Goal: Task Accomplishment & Management: Use online tool/utility

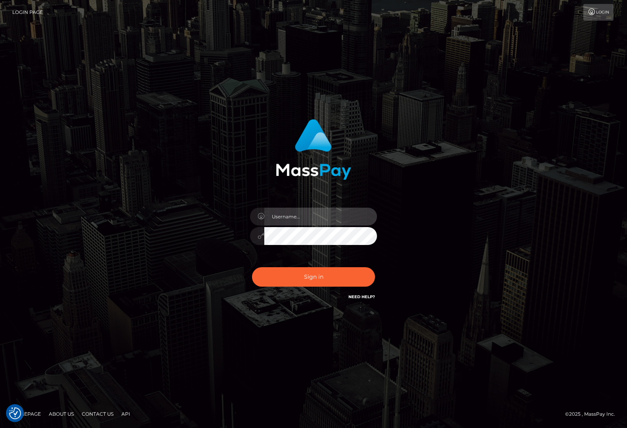
click at [273, 219] on input "text" at bounding box center [320, 217] width 113 height 18
type input "[PERSON_NAME]"
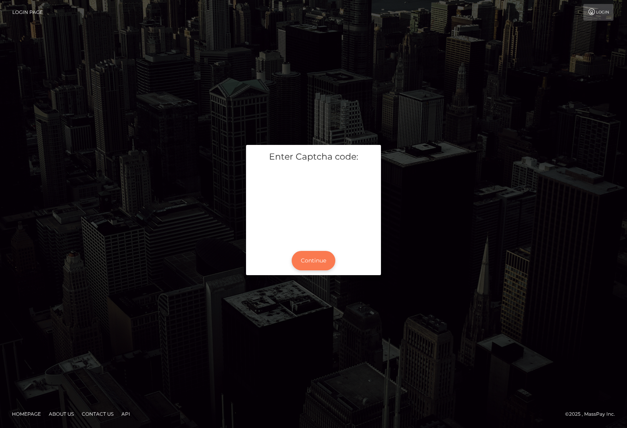
click at [311, 254] on button "Continue" at bounding box center [314, 260] width 44 height 19
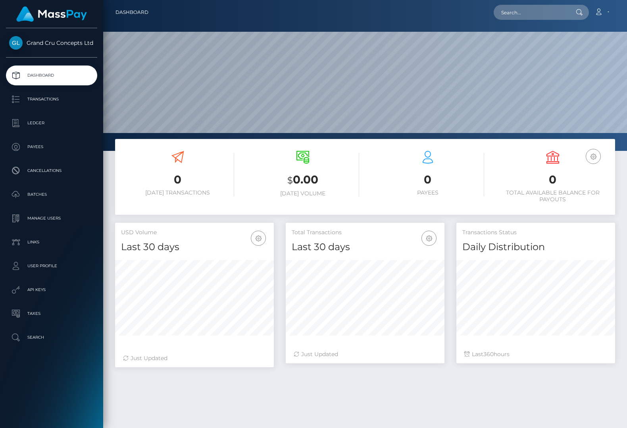
scroll to position [140, 159]
click at [44, 245] on p "Links" at bounding box center [51, 242] width 85 height 12
click at [32, 285] on p "API Keys" at bounding box center [51, 290] width 85 height 12
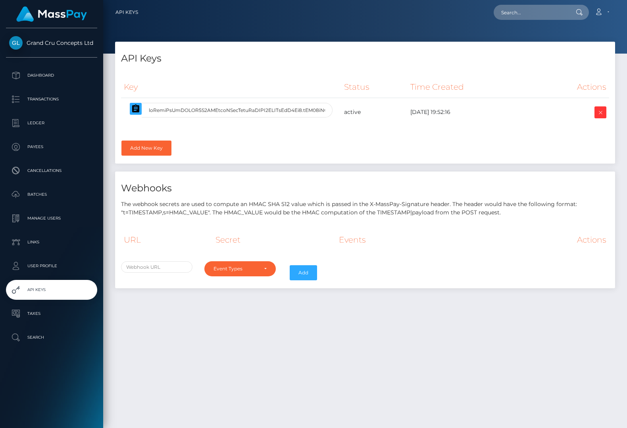
select select
click at [160, 267] on input "text" at bounding box center [156, 267] width 71 height 12
click at [180, 293] on div "API Keys Key Status Time Created Actions" at bounding box center [365, 169] width 512 height 254
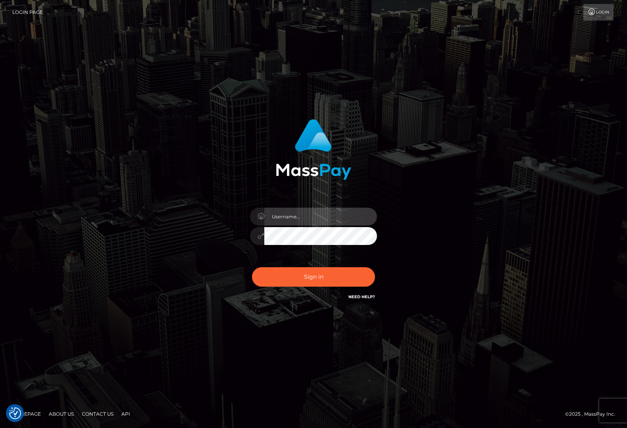
click at [312, 218] on input "text" at bounding box center [320, 217] width 113 height 18
type input "Cam Beaulieu"
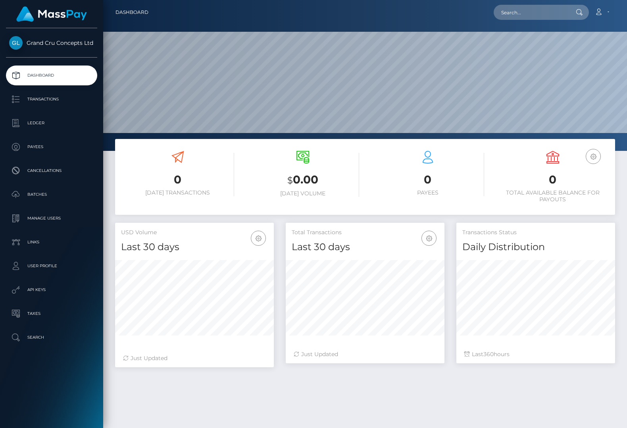
scroll to position [140, 159]
click at [27, 287] on p "API Keys" at bounding box center [51, 290] width 85 height 12
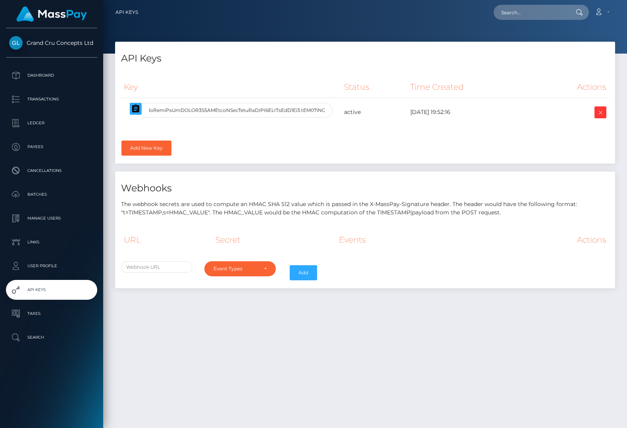
select select
click at [158, 265] on input "text" at bounding box center [156, 267] width 71 height 12
paste input "https://psp-ext.paycore.io/masspay/payout-callback"
type input "https://psp-ext.paycore.io/masspay/payout-callback"
click at [240, 267] on div "Event Types" at bounding box center [236, 269] width 44 height 6
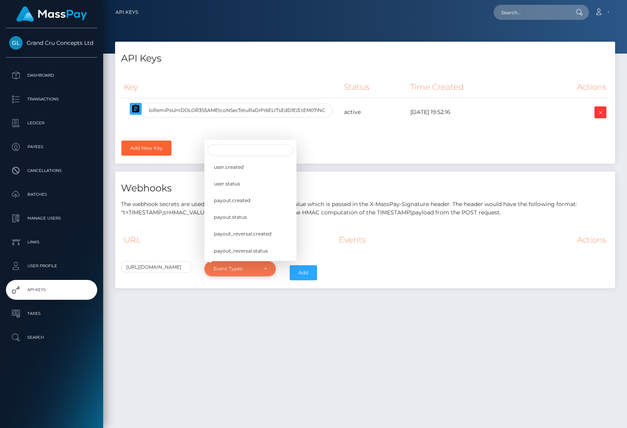
click at [240, 267] on div "Event Types" at bounding box center [236, 269] width 44 height 6
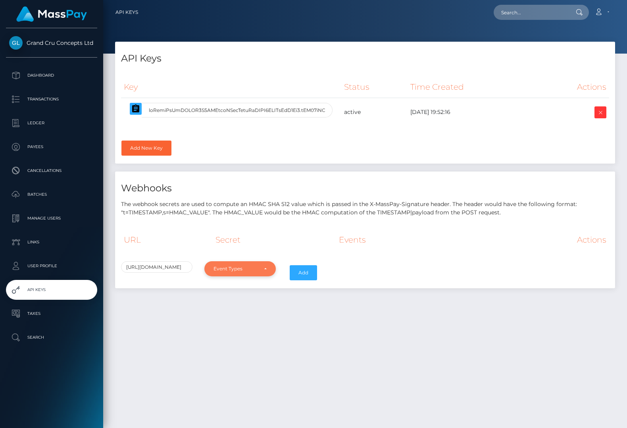
click at [240, 267] on div "Event Types" at bounding box center [236, 269] width 44 height 6
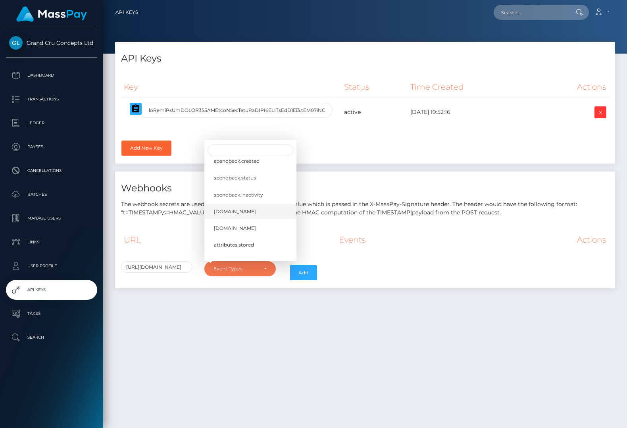
scroll to position [165, 0]
click at [411, 261] on div "https://psp-ext.paycore.io/masspay/payout-callback user.created user.status pay…" at bounding box center [365, 272] width 500 height 23
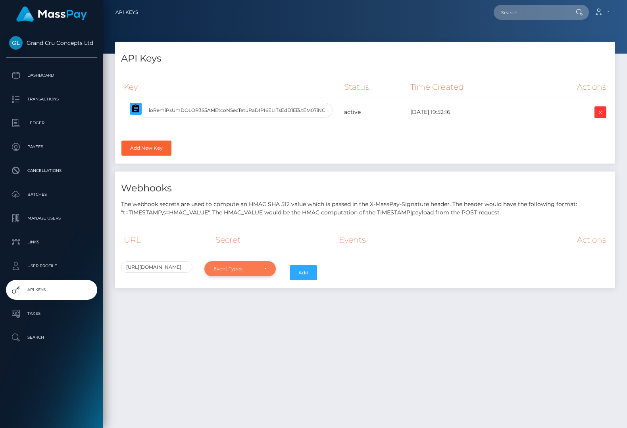
click at [247, 266] on div "Event Types" at bounding box center [236, 269] width 44 height 6
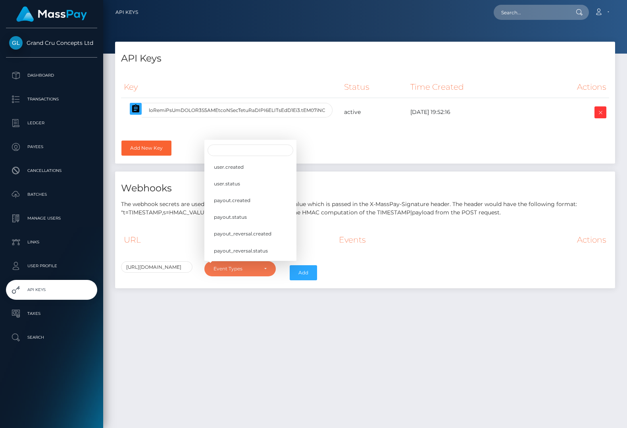
click at [381, 264] on div "https://psp-ext.paycore.io/masspay/payout-callback user.created user.status pay…" at bounding box center [365, 272] width 500 height 23
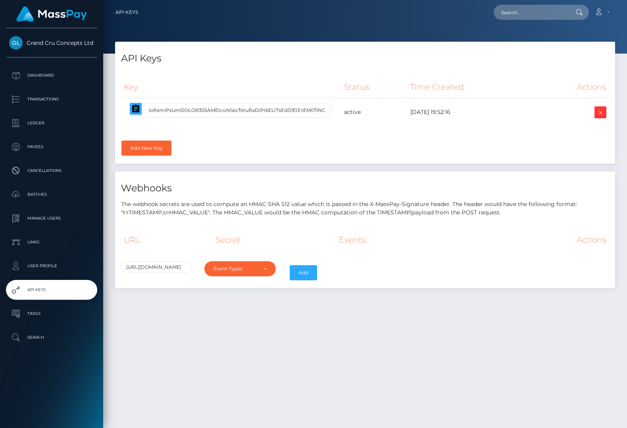
click at [249, 258] on div "URL Secret Events Actions" at bounding box center [365, 245] width 488 height 32
click at [239, 268] on div "Event Types" at bounding box center [236, 269] width 44 height 6
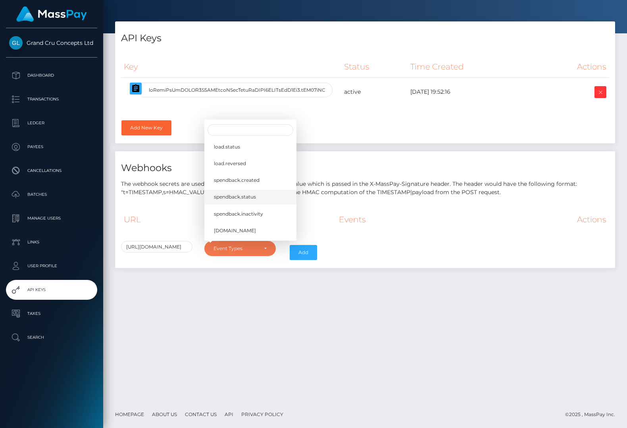
scroll to position [110, 0]
click at [356, 112] on div "Key Status Time Created Actions" at bounding box center [365, 86] width 488 height 60
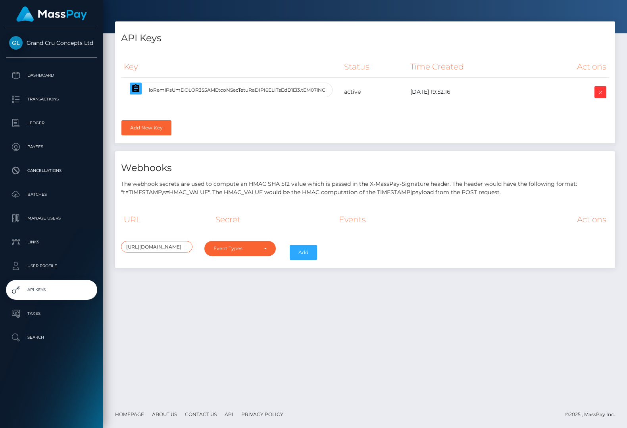
click at [154, 247] on input "https://psp-ext.paycore.io/masspay/payout-callback" at bounding box center [156, 247] width 71 height 12
click at [187, 273] on div "API Keys Key Status Time Created Actions" at bounding box center [365, 148] width 512 height 254
click at [233, 248] on div "Event Types" at bounding box center [236, 248] width 44 height 6
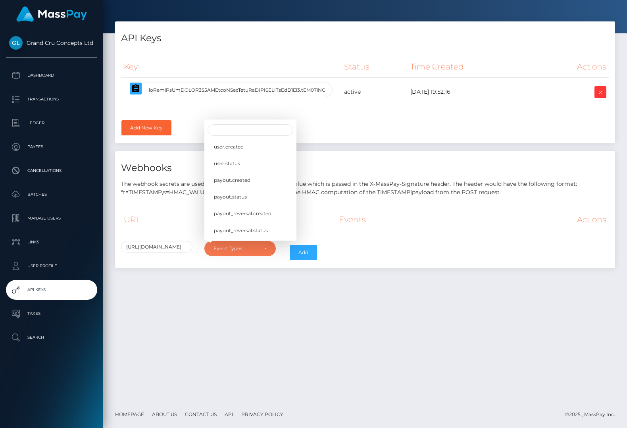
click at [242, 308] on div "API Keys Key Status Time Created Actions kyc.id" at bounding box center [365, 210] width 524 height 379
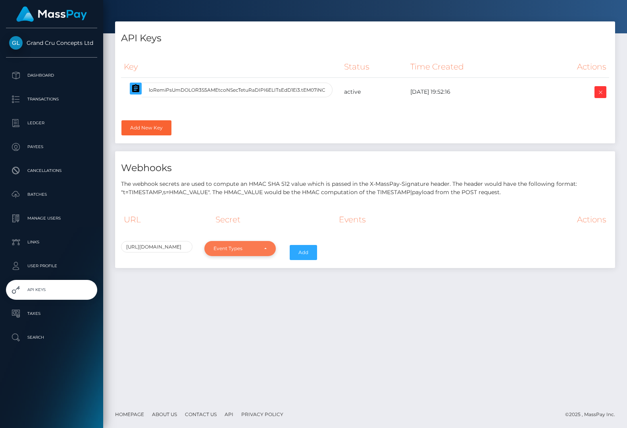
click at [235, 243] on div "Event Types" at bounding box center [239, 248] width 71 height 15
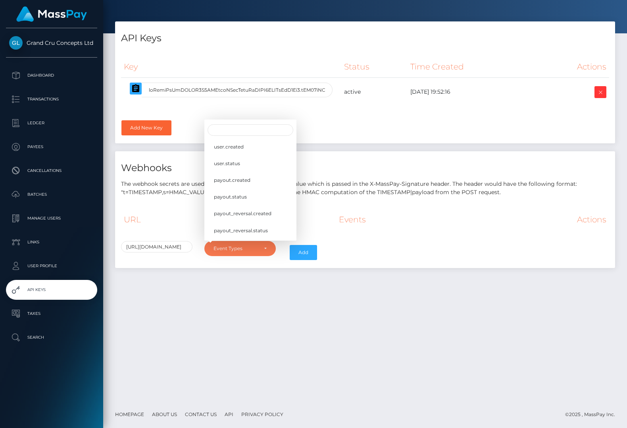
click at [390, 245] on div "https://psp-ext.paycore.io/masspay/payout-callback user.created user.status pay…" at bounding box center [365, 252] width 500 height 23
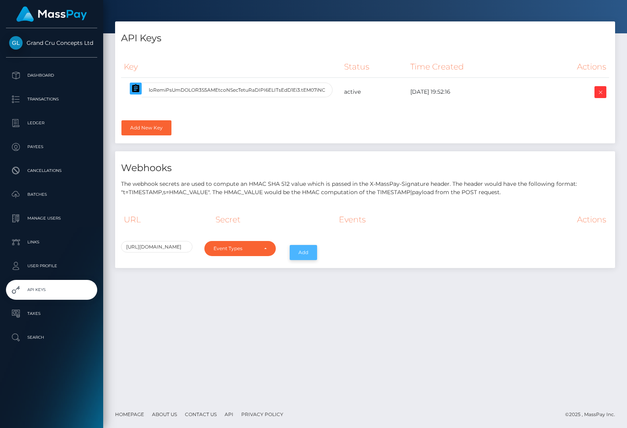
click at [294, 254] on button "Add" at bounding box center [303, 252] width 27 height 15
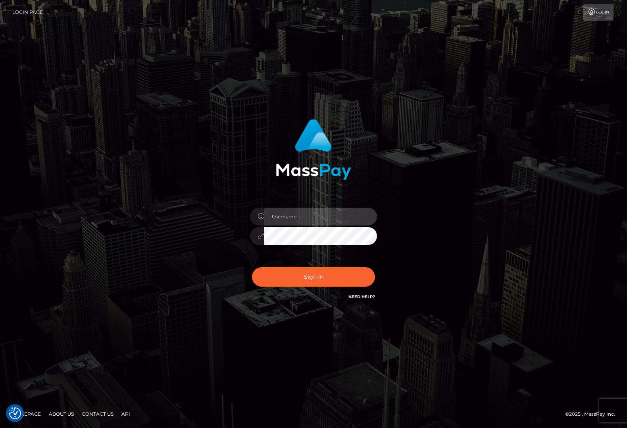
click at [280, 219] on input "text" at bounding box center [320, 217] width 113 height 18
type input "[PERSON_NAME]"
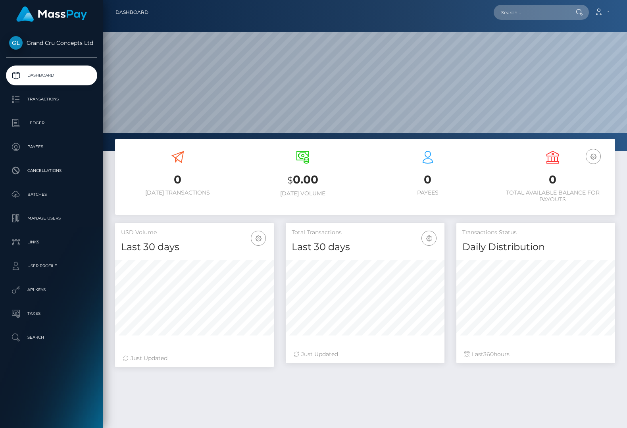
scroll to position [140, 159]
click at [62, 297] on link "API Keys" at bounding box center [51, 290] width 91 height 20
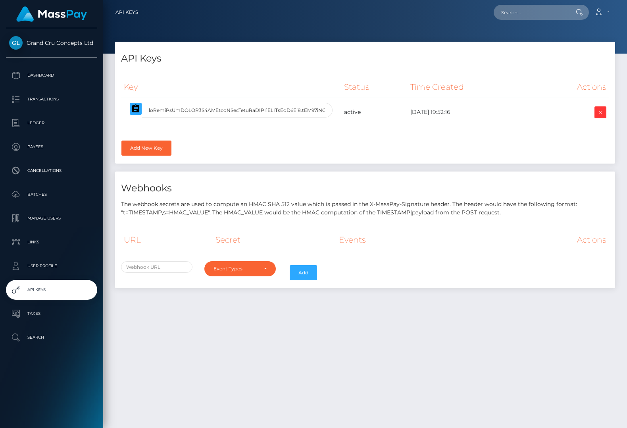
select select
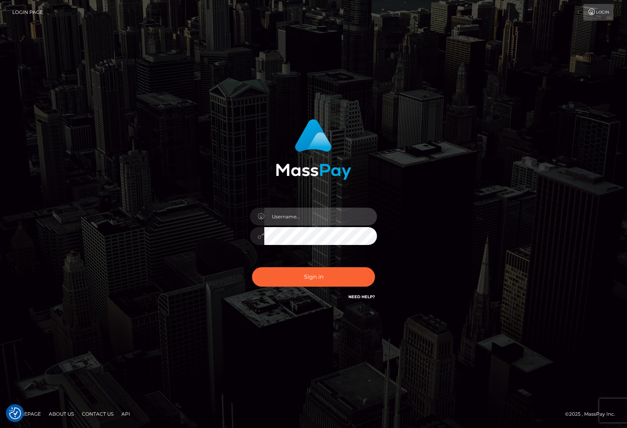
click at [312, 225] on input "text" at bounding box center [320, 217] width 113 height 18
type input "[PERSON_NAME]"
click at [317, 216] on input "text" at bounding box center [320, 217] width 113 height 18
type input "[PERSON_NAME]"
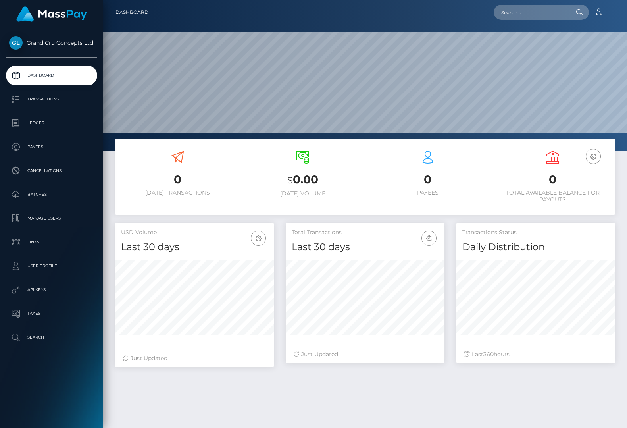
scroll to position [140, 159]
click at [58, 278] on ul "Dashboard Transactions Ledger Payees Cancellations Batches Links" at bounding box center [51, 206] width 103 height 282
click at [41, 289] on p "API Keys" at bounding box center [51, 290] width 85 height 12
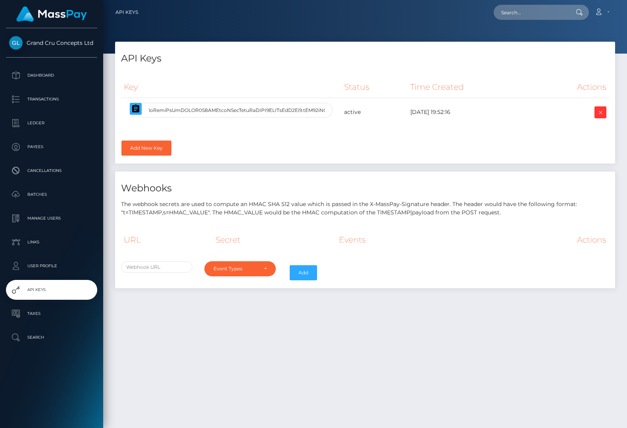
select select
click at [166, 265] on input "text" at bounding box center [156, 267] width 71 height 12
paste input "[URL][DOMAIN_NAME]"
type input "https://psp-ext.paycore.io/masspay/payout-callback"
click at [252, 266] on div "Event Types" at bounding box center [236, 269] width 44 height 6
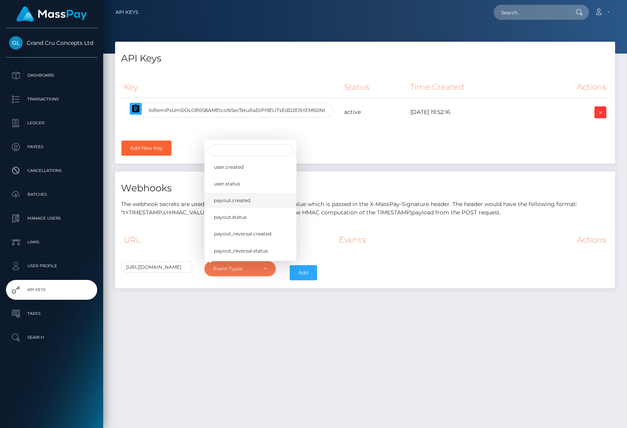
click at [226, 203] on link "payout.created" at bounding box center [250, 200] width 92 height 15
select select "payout.created"
click at [351, 270] on div "https://psp-ext.paycore.io/masspay/payout-callback user.created user.status pay…" at bounding box center [365, 272] width 500 height 23
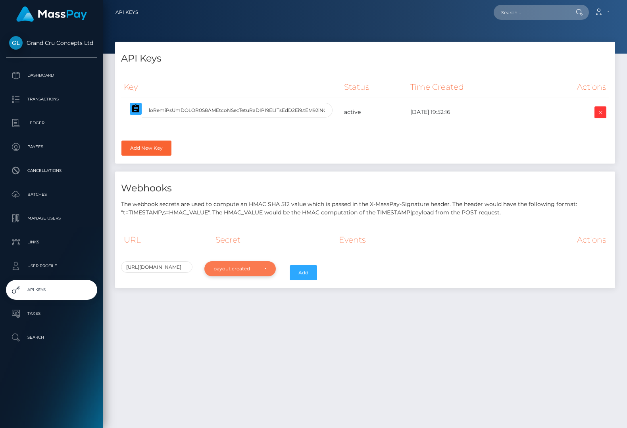
click at [256, 272] on div "payout.created" at bounding box center [239, 268] width 71 height 15
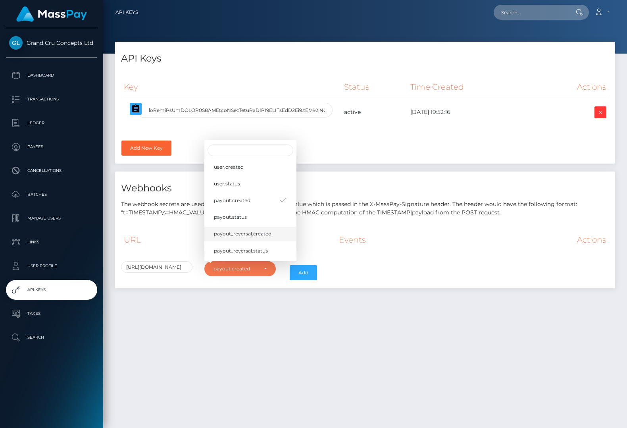
click at [243, 226] on link "payout_reversal.created" at bounding box center [250, 233] width 92 height 15
click at [243, 227] on link "payout_reversal.created" at bounding box center [250, 233] width 92 height 15
click at [243, 217] on span "payout.status" at bounding box center [230, 217] width 33 height 7
click at [235, 233] on span "payout_reversal.created" at bounding box center [243, 233] width 58 height 7
click at [232, 247] on span "payout_reversal.status" at bounding box center [241, 250] width 54 height 7
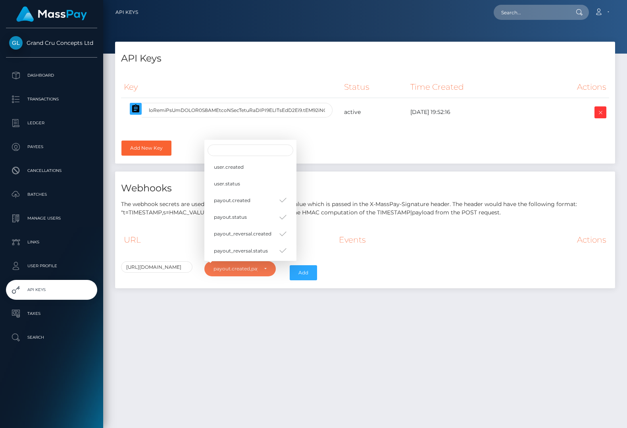
click at [369, 303] on div "API Keys Key Status Time Created Actions kyc.id" at bounding box center [365, 231] width 524 height 379
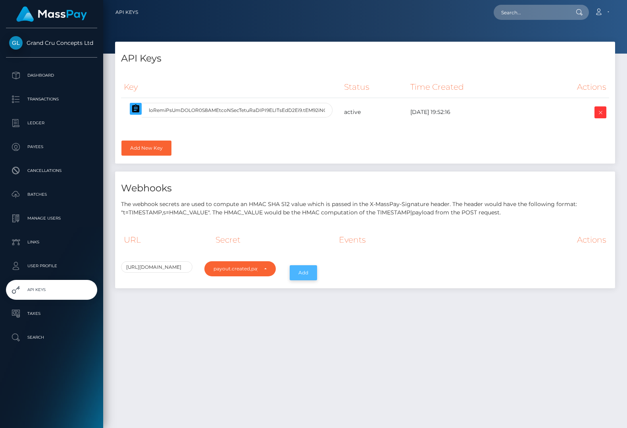
click at [306, 271] on button "Add" at bounding box center [303, 272] width 27 height 15
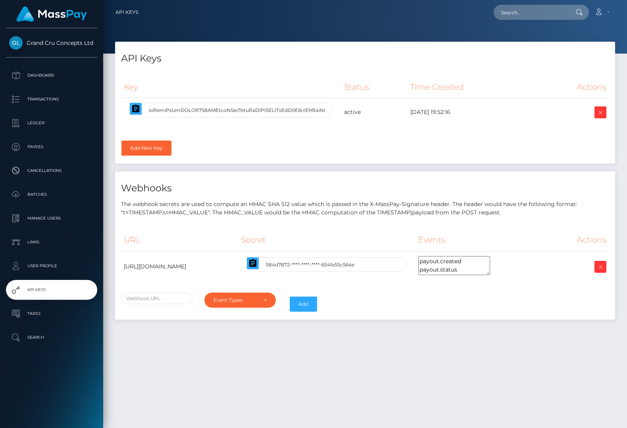
select select
